Goal: Check status: Check status

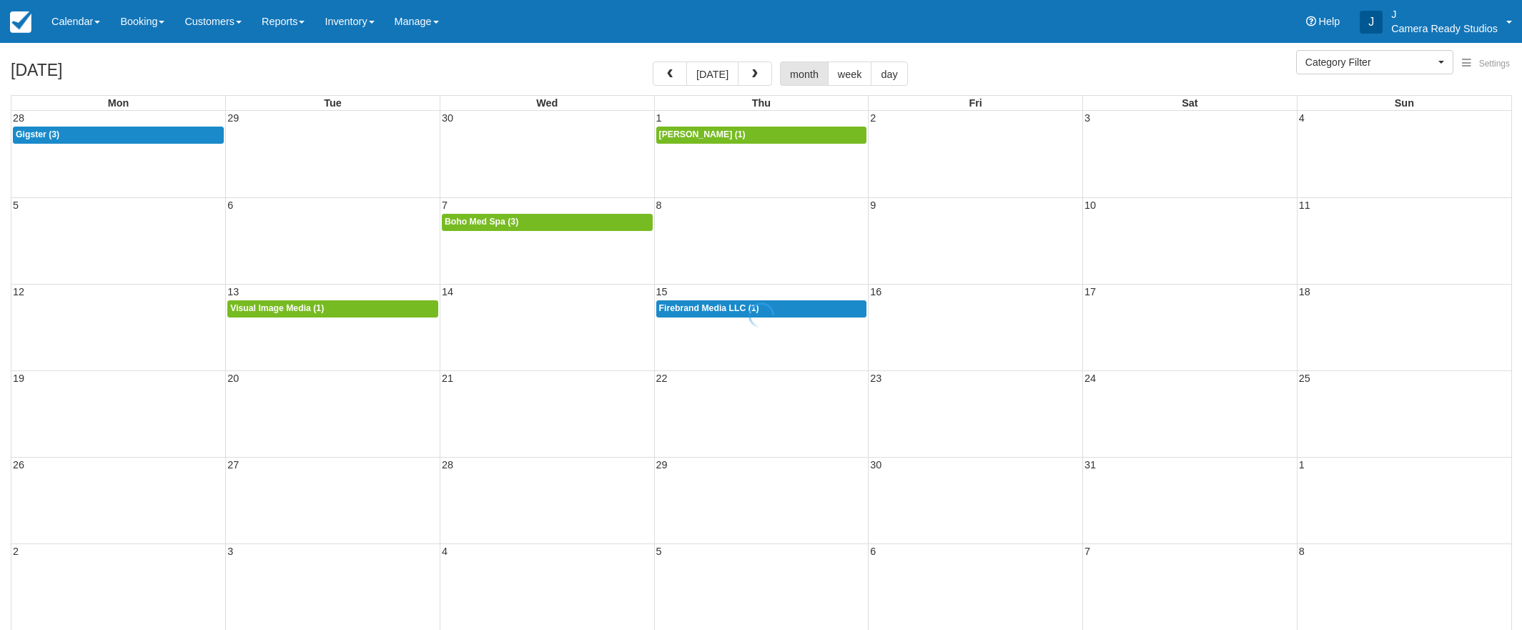
select select
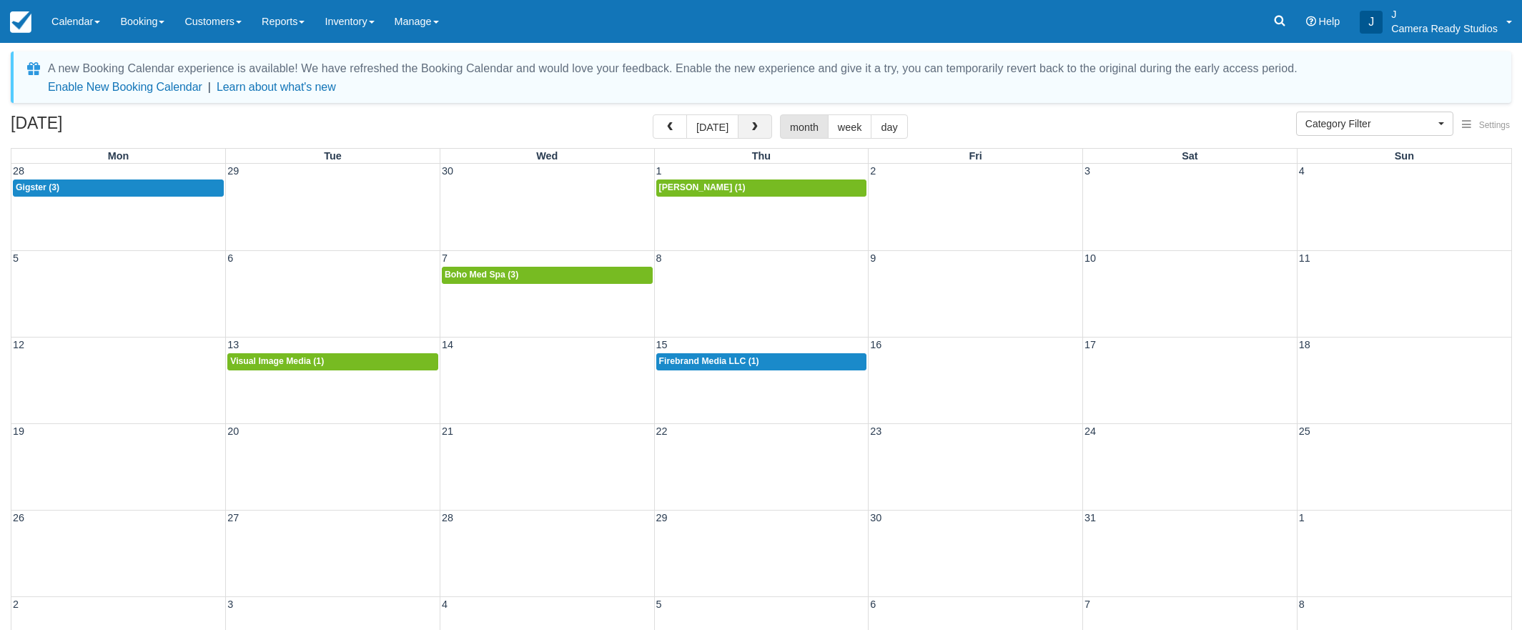
click at [744, 125] on button "button" at bounding box center [755, 126] width 34 height 24
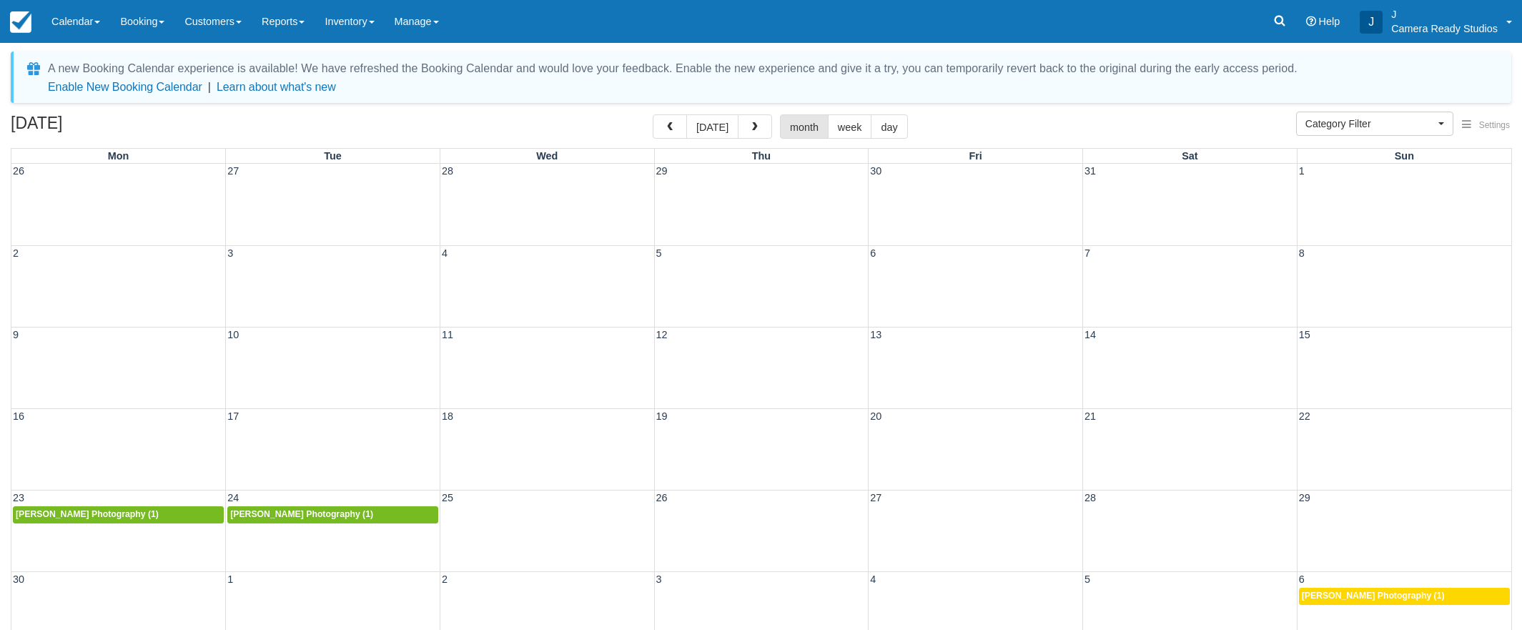
click at [744, 125] on button "button" at bounding box center [755, 126] width 34 height 24
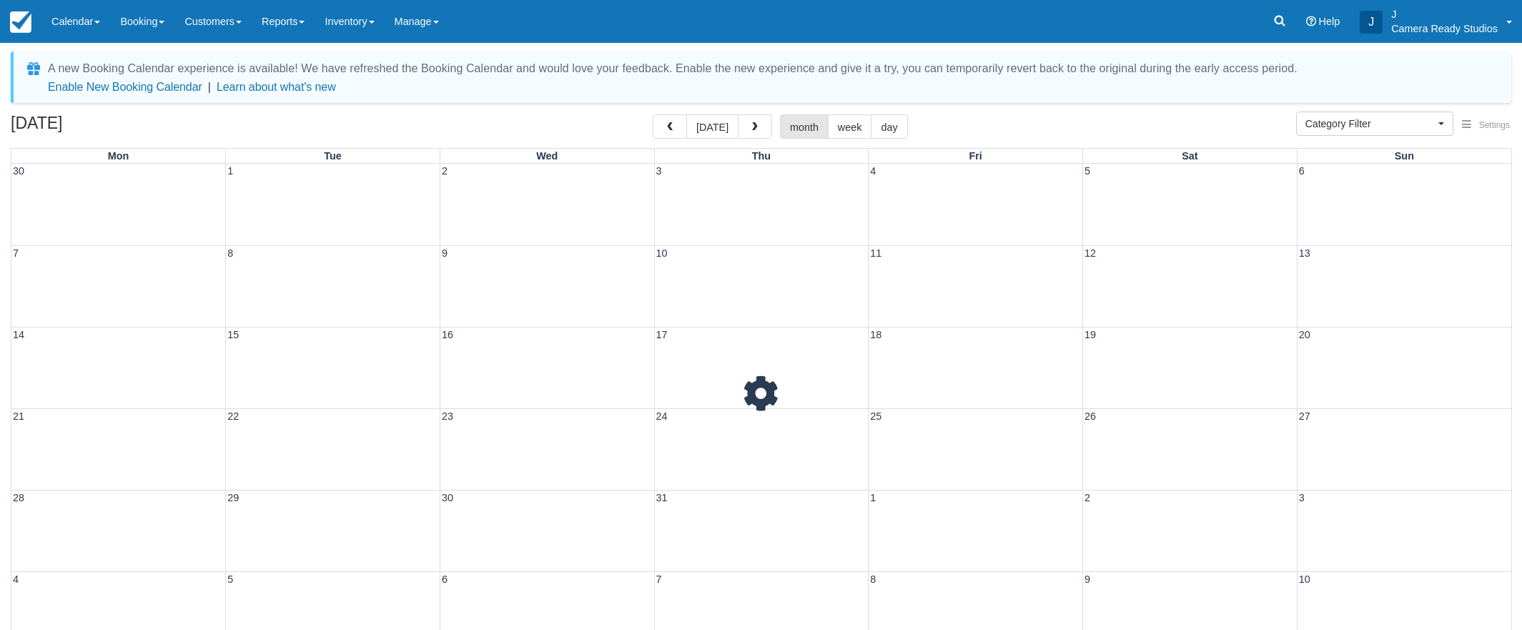
click at [744, 125] on button "button" at bounding box center [755, 126] width 34 height 24
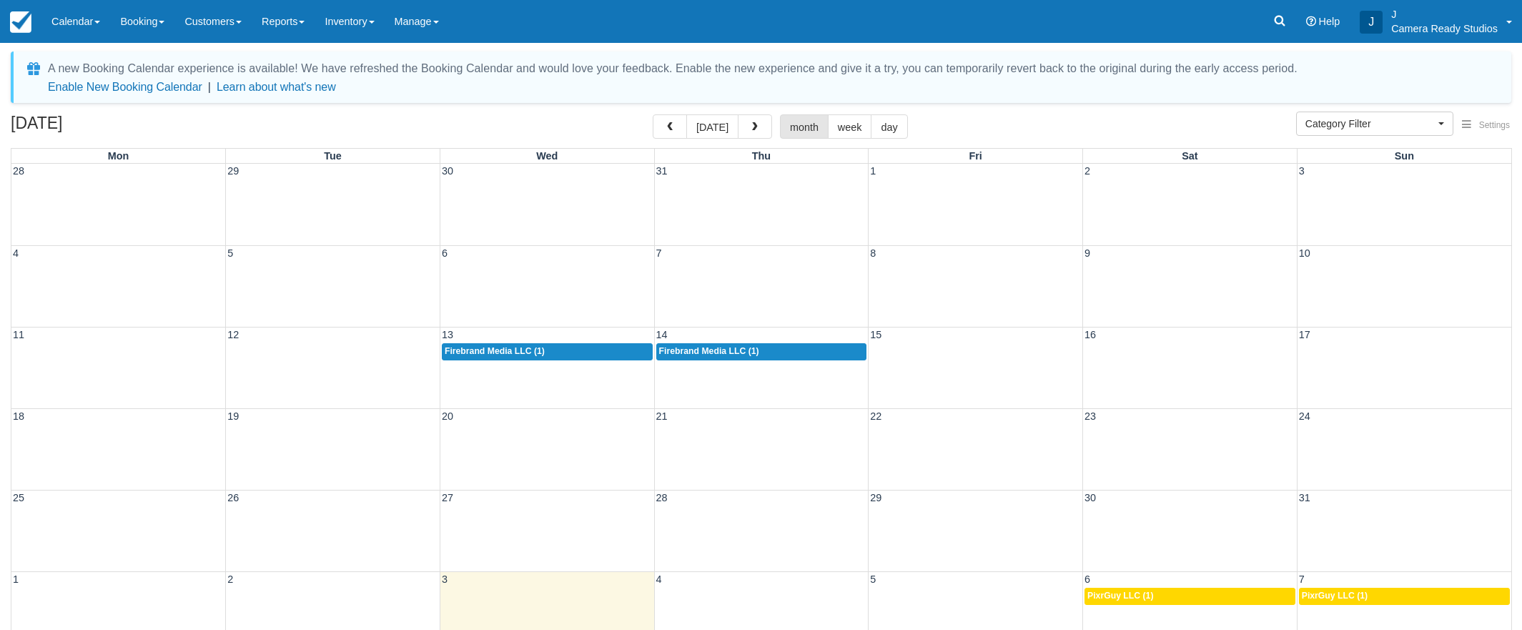
click at [744, 125] on button "button" at bounding box center [755, 126] width 34 height 24
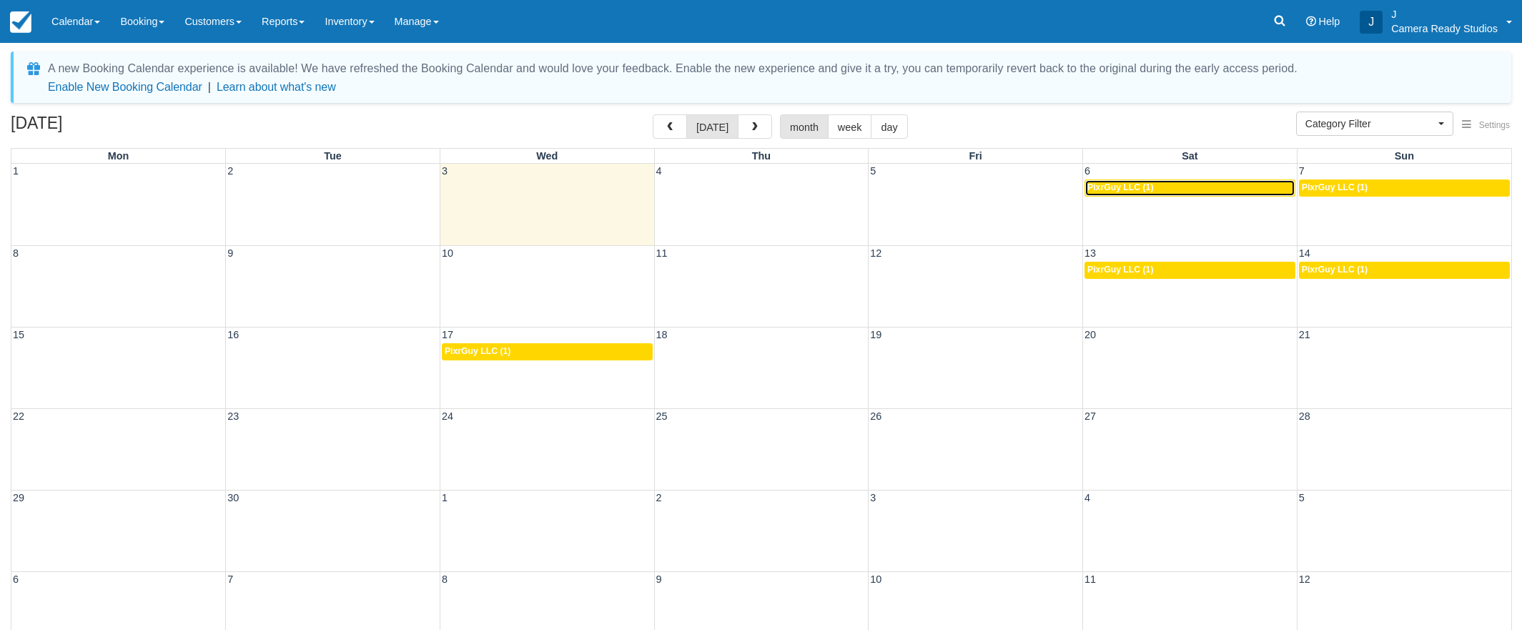
click at [1172, 192] on div "3p PixrGuy LLC (1)" at bounding box center [1189, 187] width 205 height 11
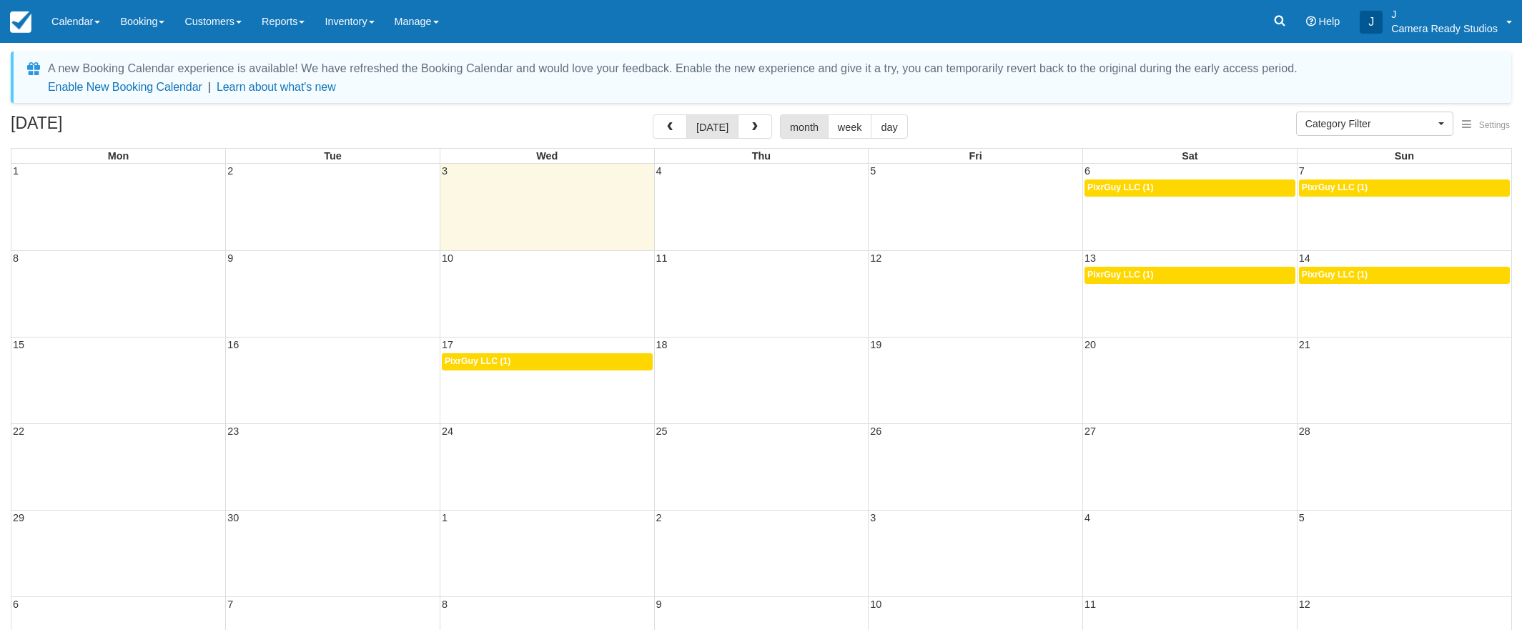
select select
click at [1385, 186] on div "8a PixrGuy LLC (1)" at bounding box center [1404, 187] width 205 height 11
select select
click at [1164, 193] on div "3p PixrGuy LLC (1)" at bounding box center [1189, 187] width 205 height 11
select select
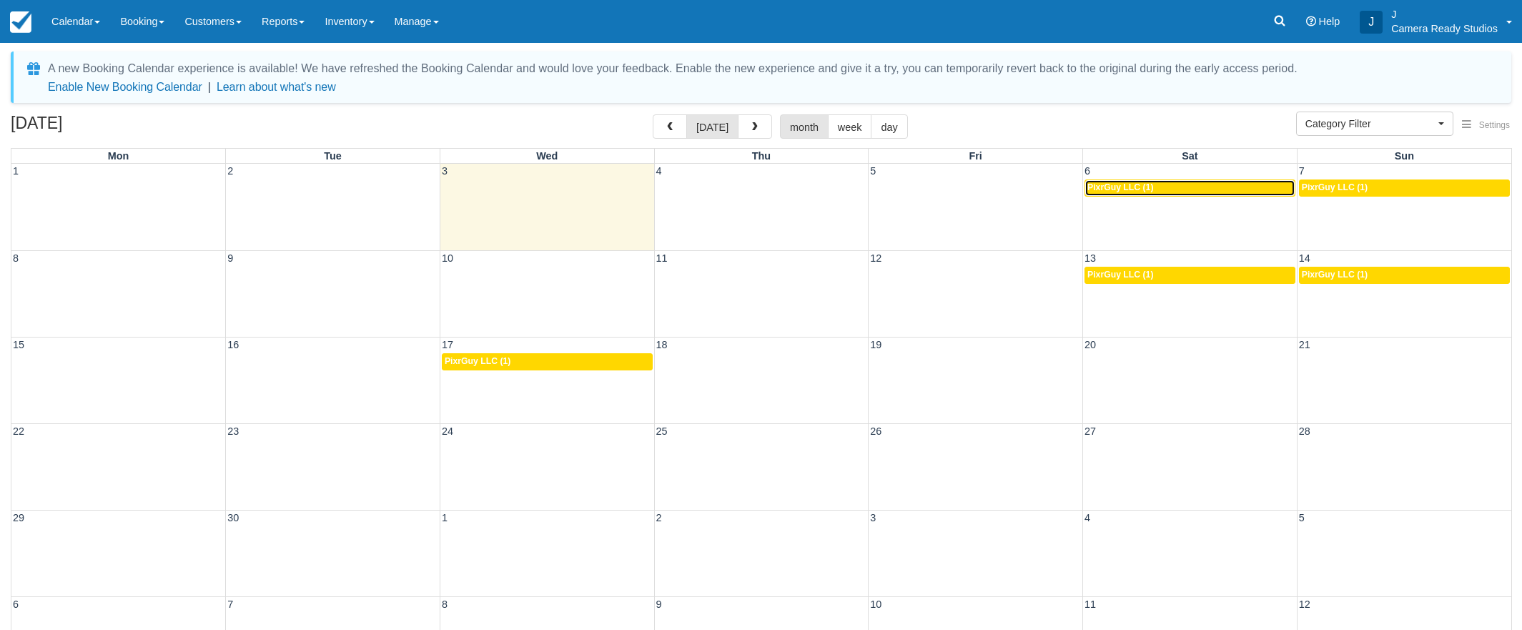
click at [1151, 186] on div "3p PixrGuy LLC (1)" at bounding box center [1189, 187] width 205 height 11
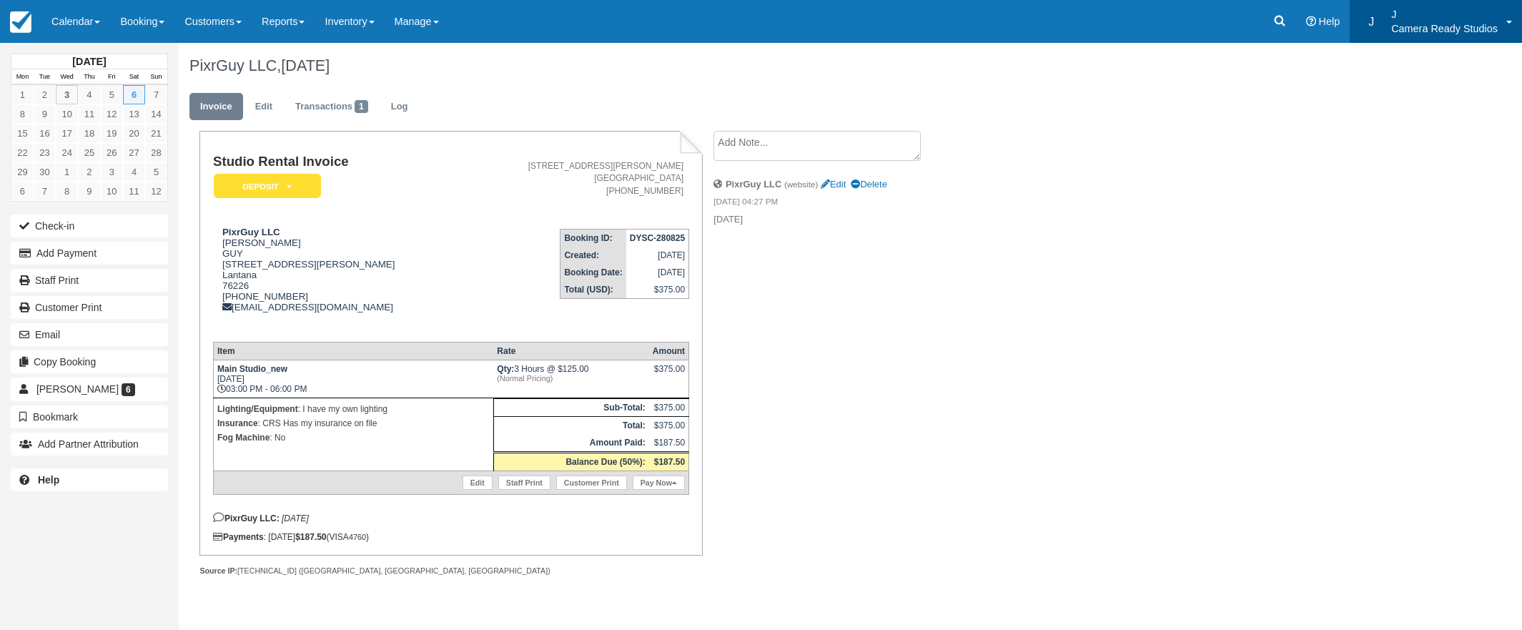
click at [1441, 24] on p "Camera Ready Studios" at bounding box center [1444, 28] width 106 height 14
click at [1121, 255] on div "PixrGuy LLC, [DATE] Invoice Edit Transactions 1 Log Studio Rental Invoice Depos…" at bounding box center [749, 325] width 1141 height 565
